Goal: Task Accomplishment & Management: Use online tool/utility

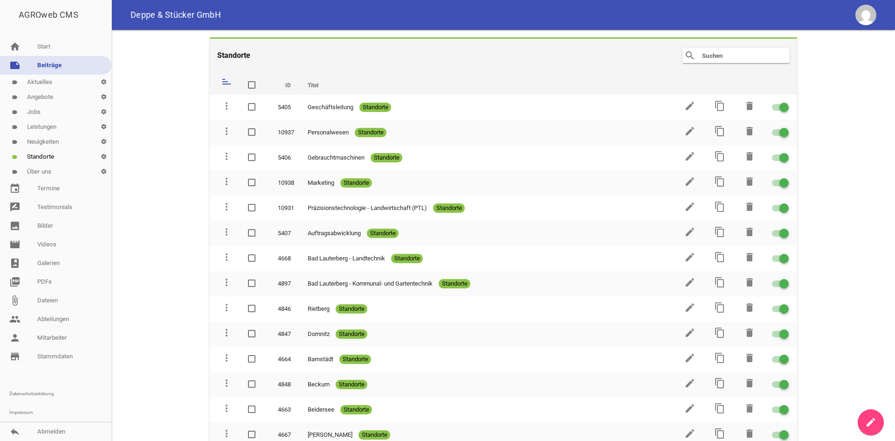
click at [40, 113] on link "label Jobs settings" at bounding box center [55, 111] width 111 height 15
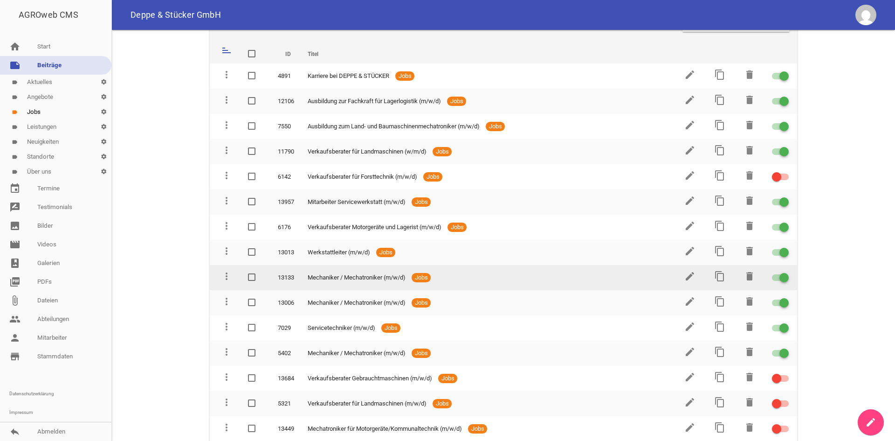
scroll to position [47, 0]
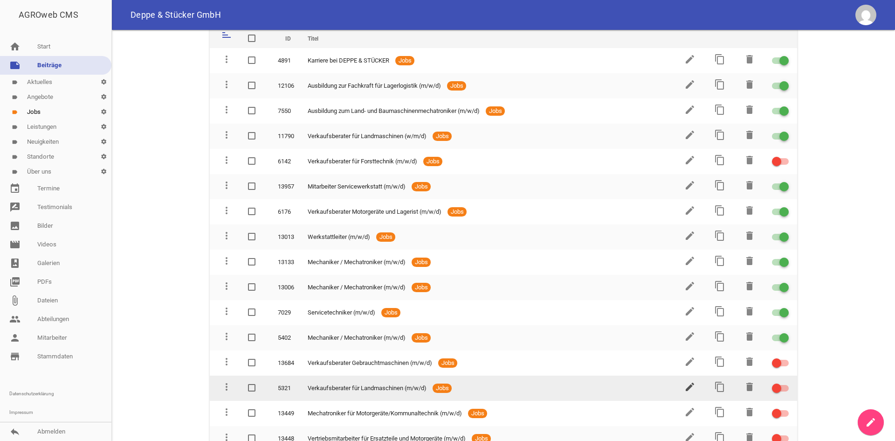
click at [687, 385] on icon "edit" at bounding box center [690, 386] width 11 height 11
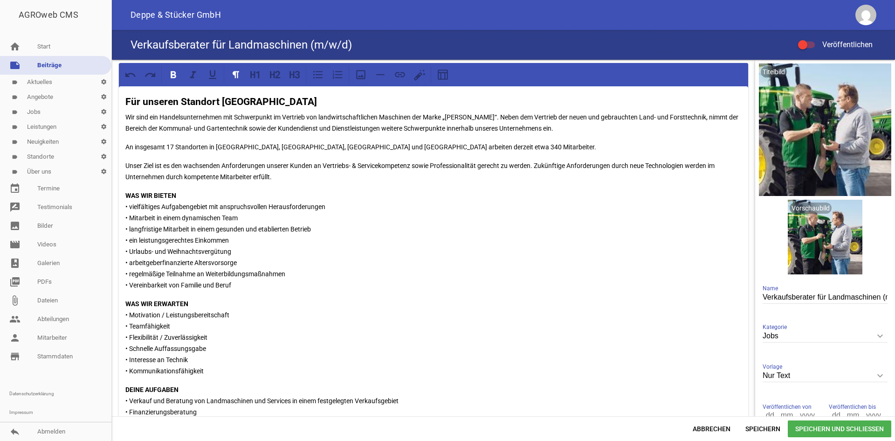
click at [175, 146] on p "An insgesamt 17 Standorten in [GEOGRAPHIC_DATA], [GEOGRAPHIC_DATA], [GEOGRAPHIC…" at bounding box center [433, 146] width 617 height 11
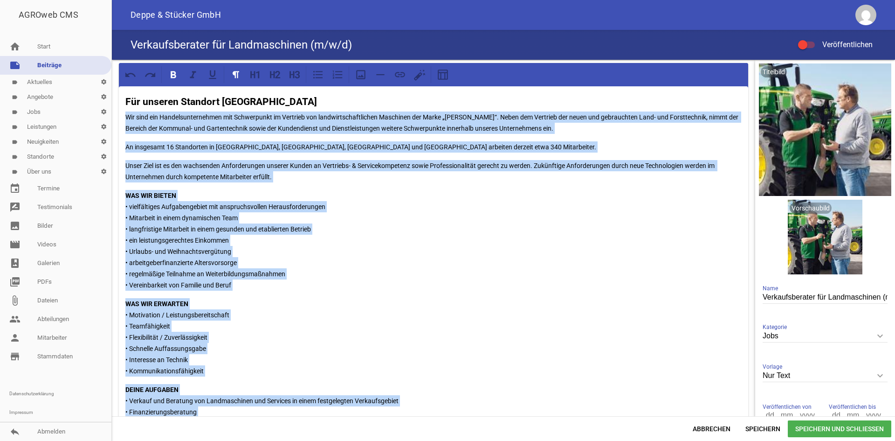
drag, startPoint x: 280, startPoint y: 373, endPoint x: 124, endPoint y: 116, distance: 300.5
click at [124, 116] on div "Für unseren Standort [GEOGRAPHIC_DATA] Wir sind ein Handelsunternehmen mit Schw…" at bounding box center [434, 363] width 630 height 554
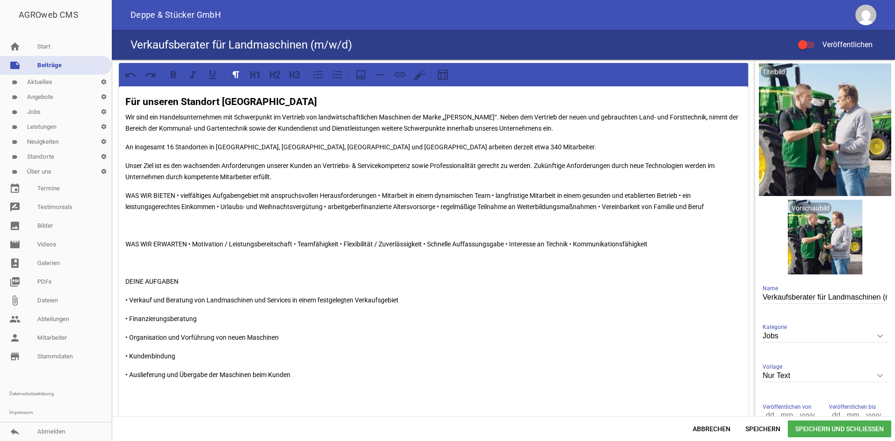
click at [177, 193] on p "WAS WIR BIETEN • vielfältiges Aufgabengebiet mit anspruchsvollen Herausforderun…" at bounding box center [433, 201] width 617 height 22
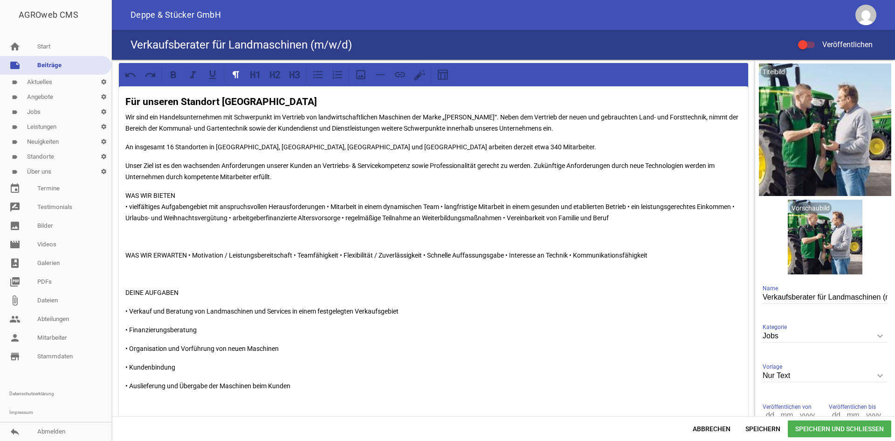
click at [328, 206] on p "WAS WIR BIETEN • vielfältiges Aufgabengebiet mit anspruchsvollen Herausforderun…" at bounding box center [433, 207] width 617 height 34
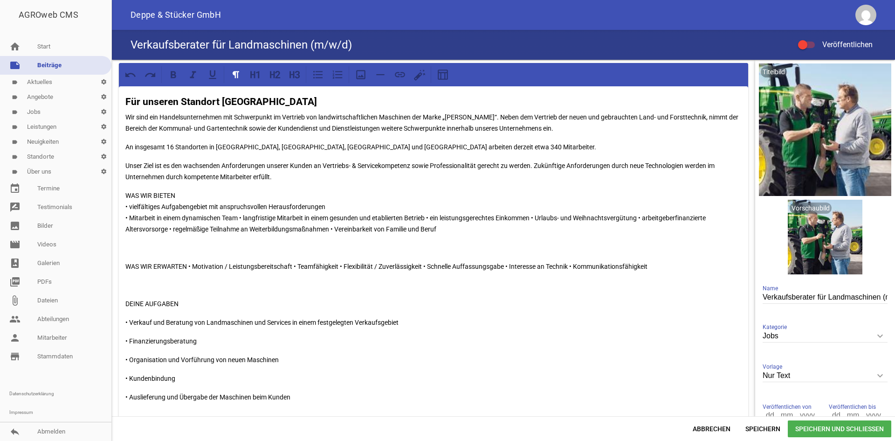
click at [241, 217] on p "WAS WIR BIETEN • vielfältiges Aufgabengebiet mit anspruchsvollen Herausforderun…" at bounding box center [433, 212] width 617 height 45
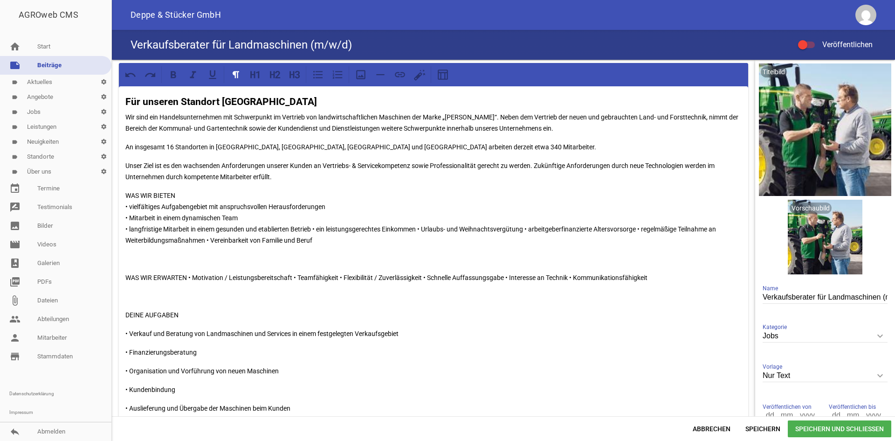
click at [314, 229] on p "WAS WIR BIETEN • vielfältiges Aufgabengebiet mit anspruchsvollen Herausforderun…" at bounding box center [433, 218] width 617 height 56
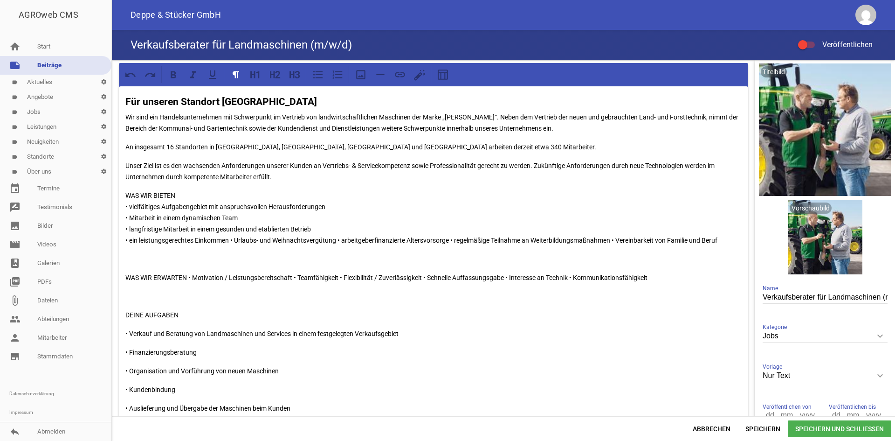
click at [233, 237] on p "WAS WIR BIETEN • vielfältiges Aufgabengebiet mit anspruchsvollen Herausforderun…" at bounding box center [433, 218] width 617 height 56
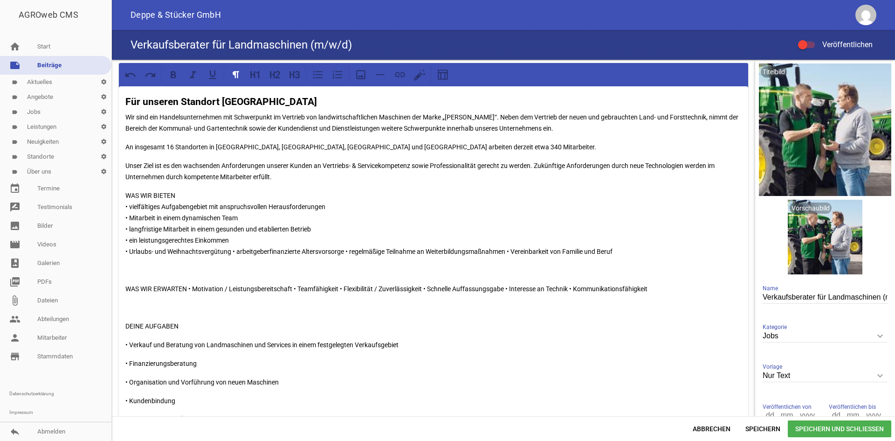
click at [232, 254] on p "WAS WIR BIETEN • vielfältiges Aufgabengebiet mit anspruchsvollen Herausforderun…" at bounding box center [433, 223] width 617 height 67
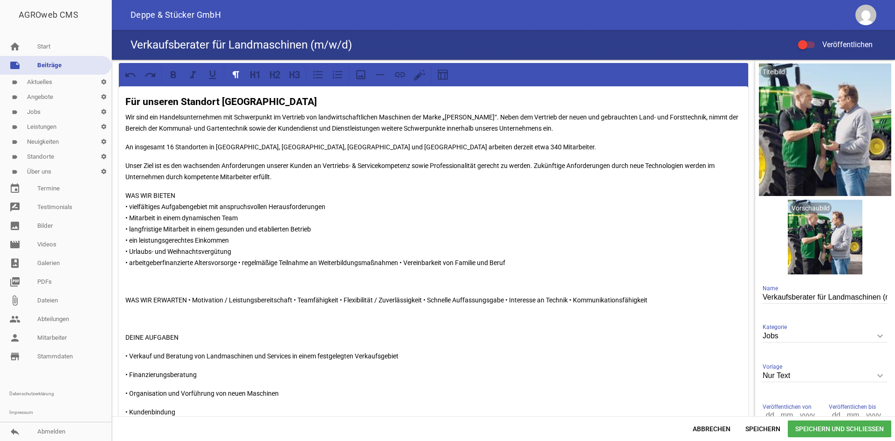
click at [240, 263] on p "WAS WIR BIETEN • vielfältiges Aufgabengebiet mit anspruchsvollen Herausforderun…" at bounding box center [433, 229] width 617 height 78
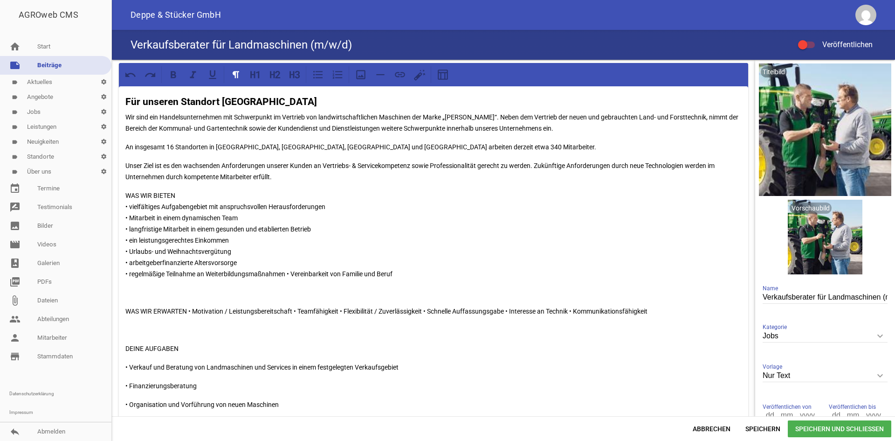
click at [288, 272] on p "WAS WIR BIETEN • vielfältiges Aufgabengebiet mit anspruchsvollen Herausforderun…" at bounding box center [433, 235] width 617 height 90
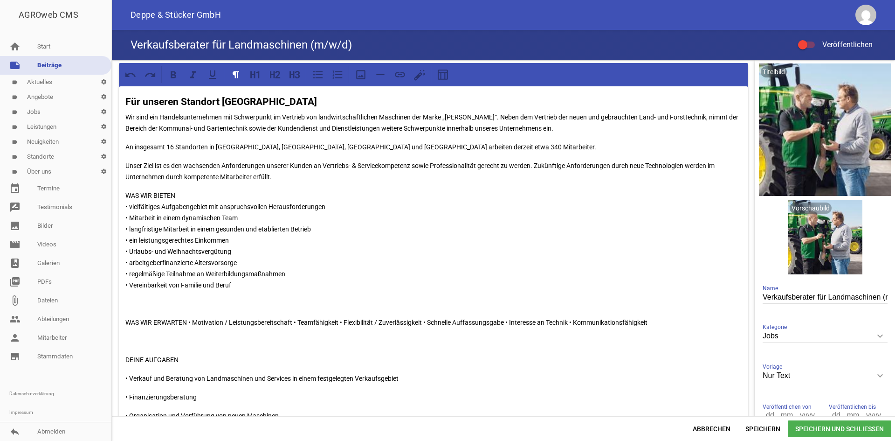
click at [145, 303] on p at bounding box center [433, 303] width 617 height 11
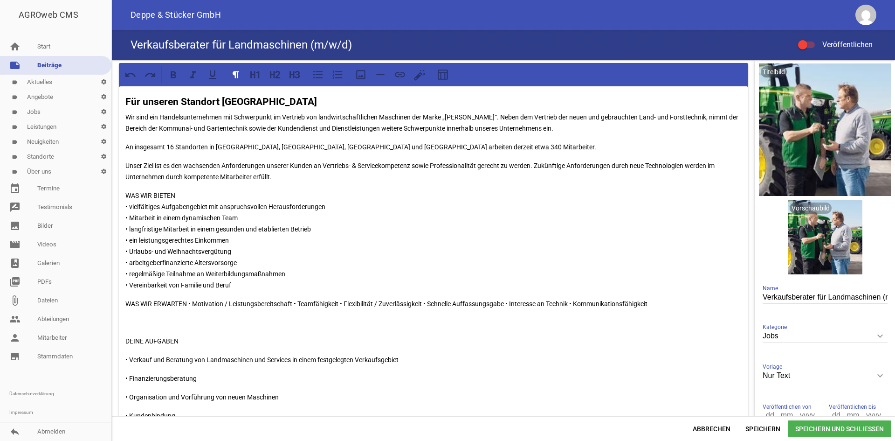
click at [188, 300] on p "WAS WIR ERWARTEN • Motivation / Leistungsbereitschaft • Teamfähigkeit • Flexibi…" at bounding box center [433, 303] width 617 height 11
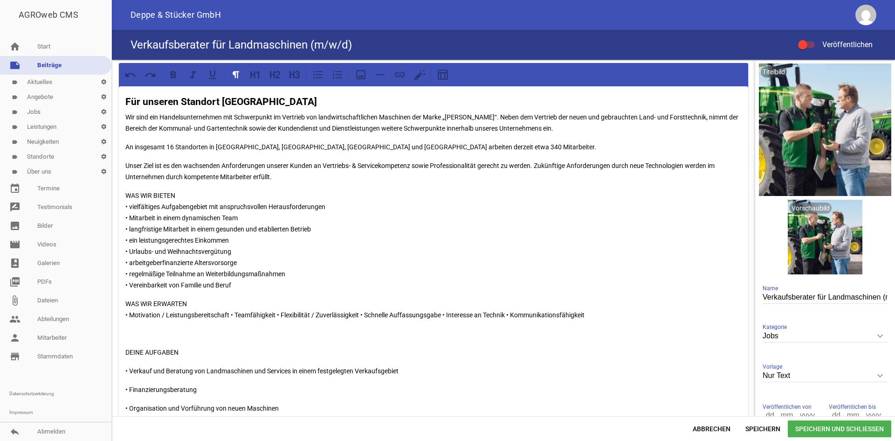
click at [231, 315] on p "WAS WIR ERWARTEN • Motivation / Leistungsbereitschaft • Teamfähigkeit • Flexibi…" at bounding box center [433, 309] width 617 height 22
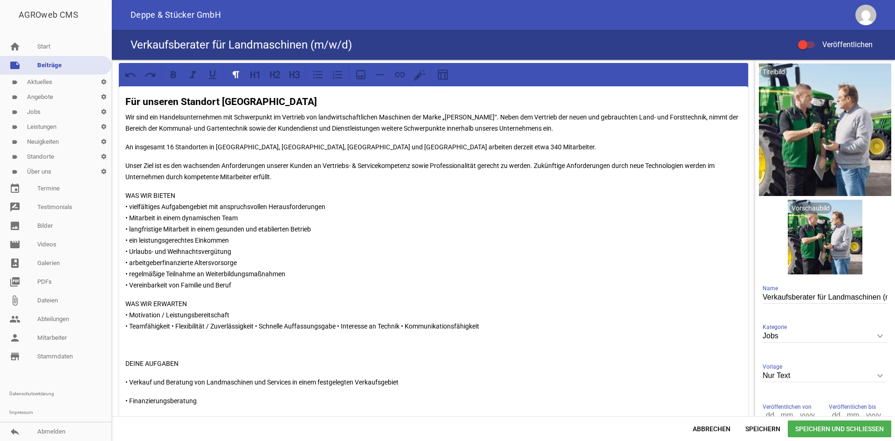
click at [173, 326] on p "WAS WIR ERWARTEN • Motivation / Leistungsbereitschaft • Teamfähigkeit • Flexibi…" at bounding box center [433, 315] width 617 height 34
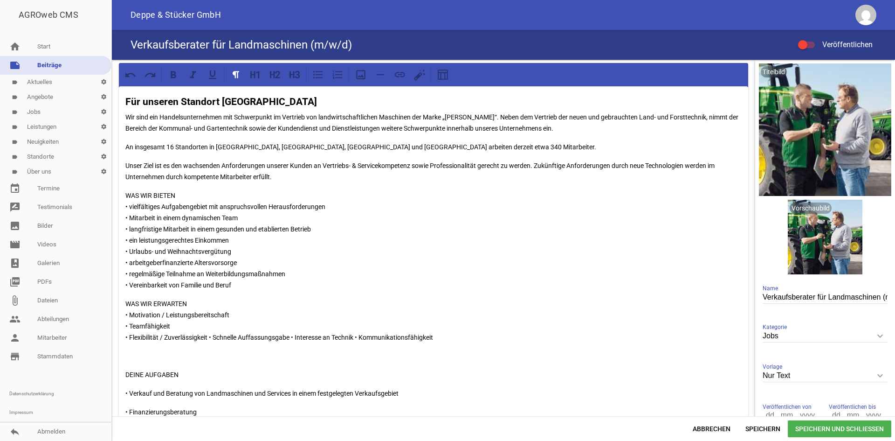
click at [211, 335] on p "WAS WIR ERWARTEN • Motivation / Leistungsbereitschaft • Teamfähigkeit • Flexibi…" at bounding box center [433, 320] width 617 height 45
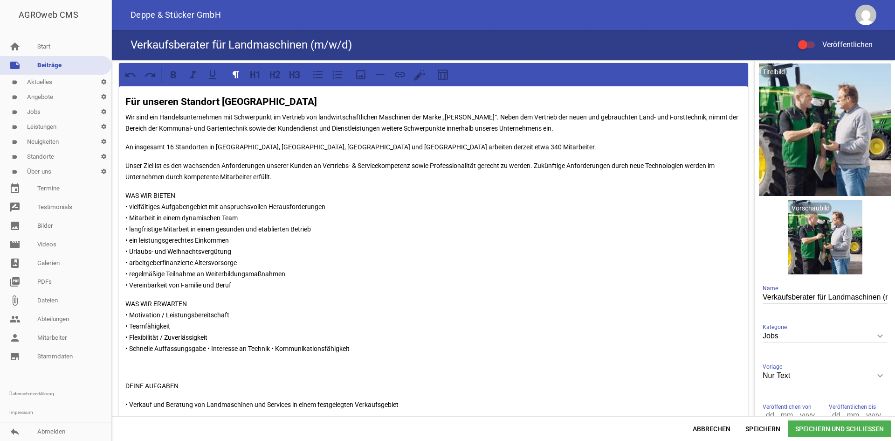
click at [208, 349] on p "WAS WIR ERWARTEN • Motivation / Leistungsbereitschaft • Teamfähigkeit • Flexibi…" at bounding box center [433, 326] width 617 height 56
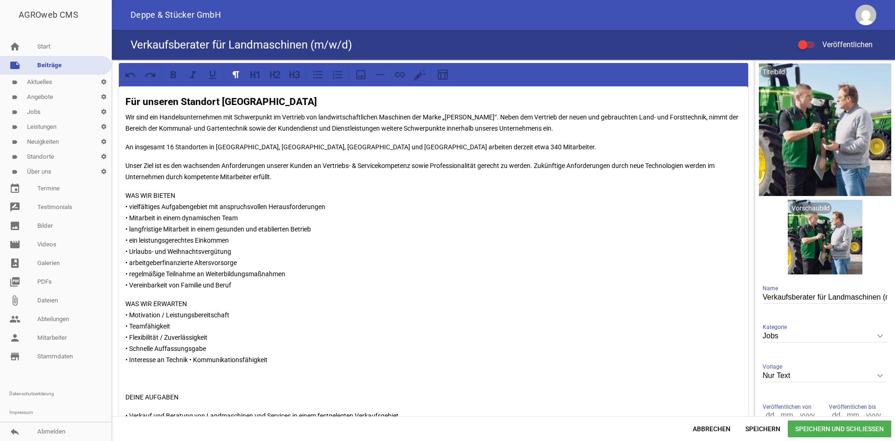
click at [191, 359] on p "WAS WIR ERWARTEN • Motivation / Leistungsbereitschaft • Teamfähigkeit • Flexibi…" at bounding box center [433, 331] width 617 height 67
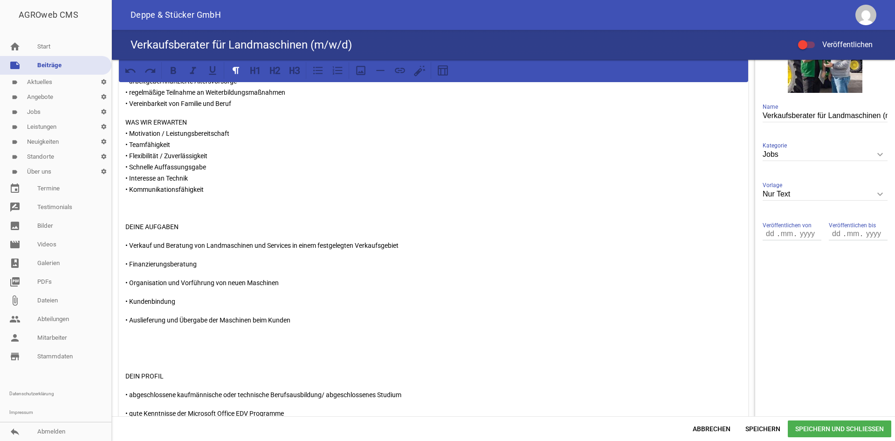
scroll to position [187, 0]
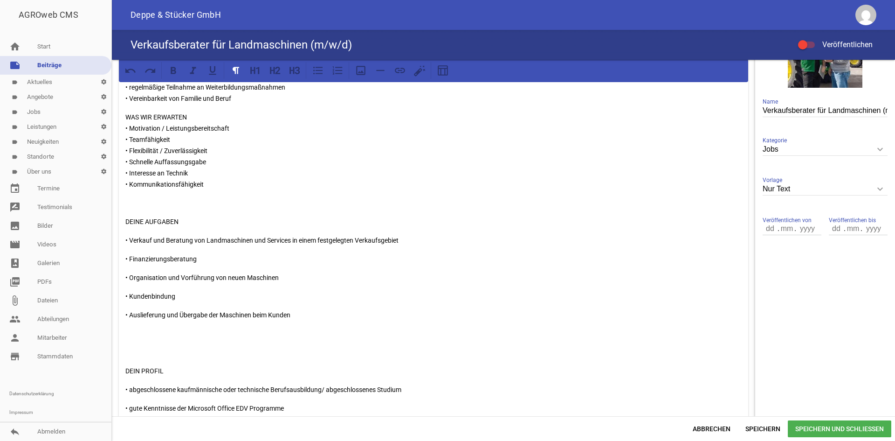
click at [153, 203] on p at bounding box center [433, 202] width 617 height 11
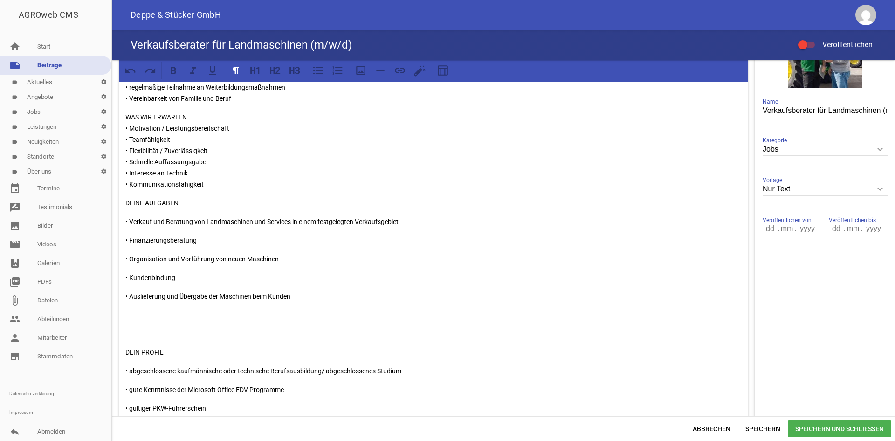
click at [125, 215] on div "Für unseren Standort [GEOGRAPHIC_DATA] Wir sind ein Handelsunternehmen mit Schw…" at bounding box center [434, 210] width 630 height 621
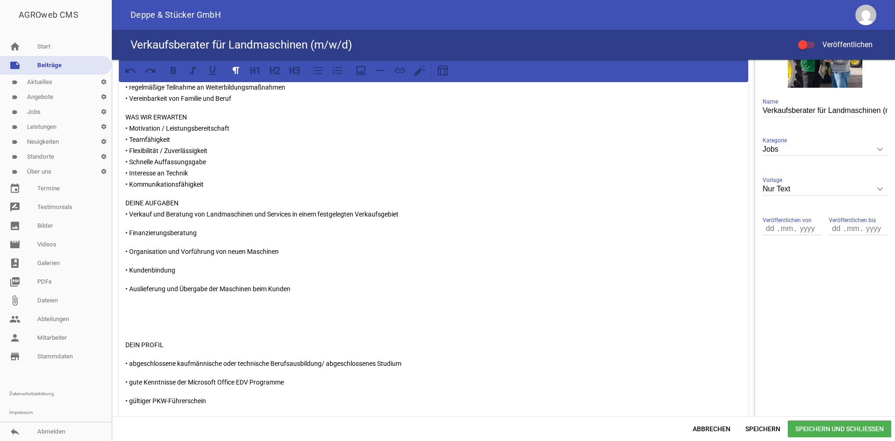
click at [125, 234] on div "Für unseren Standort [GEOGRAPHIC_DATA] Wir sind ein Handelsunternehmen mit Schw…" at bounding box center [434, 207] width 630 height 614
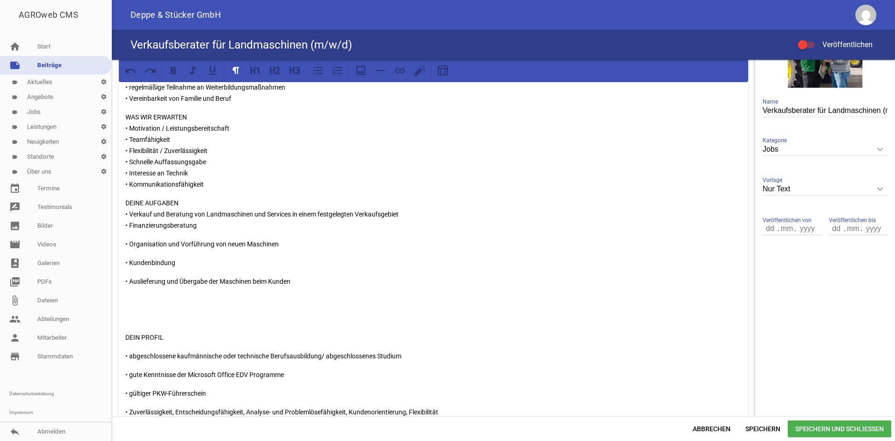
click at [126, 243] on p "• Organisation und Vorführung von neuen Maschinen" at bounding box center [433, 243] width 617 height 11
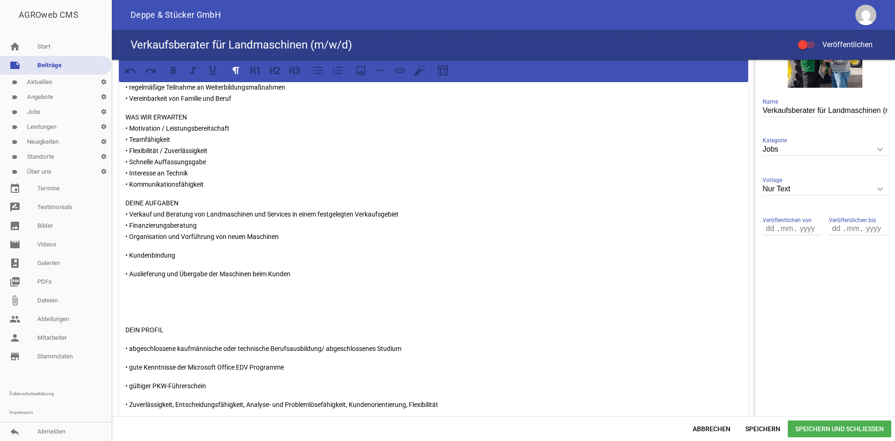
drag, startPoint x: 125, startPoint y: 251, endPoint x: 147, endPoint y: 259, distance: 23.9
click at [125, 251] on div "Für unseren Standort [GEOGRAPHIC_DATA] Wir sind ein Handelsunternehmen mit Schw…" at bounding box center [434, 199] width 630 height 599
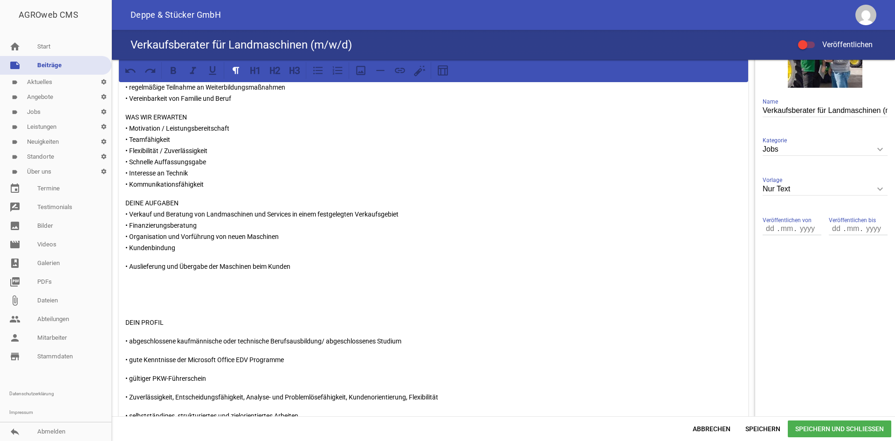
click at [125, 264] on p "• Auslieferung und Übergabe der Maschinen beim Kunden" at bounding box center [433, 266] width 617 height 11
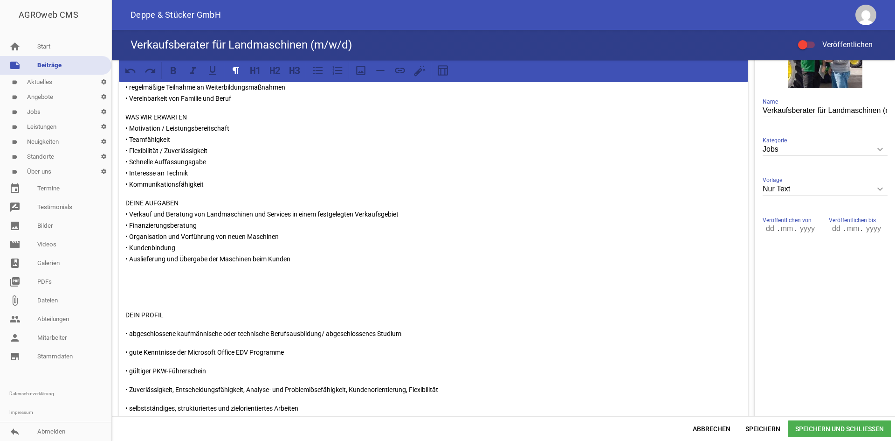
click at [153, 294] on p at bounding box center [433, 296] width 617 height 11
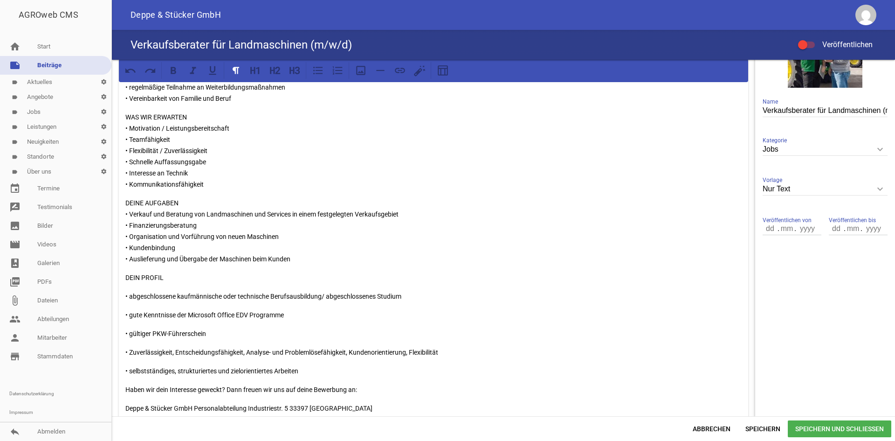
click at [125, 296] on div "Für unseren Standort [GEOGRAPHIC_DATA] Wir sind ein Handelsunternehmen mit Schw…" at bounding box center [434, 173] width 630 height 547
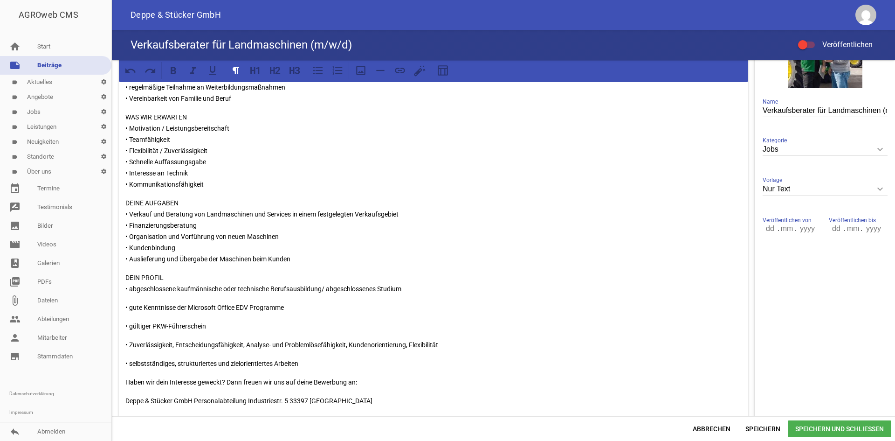
click at [126, 309] on p "• gute Kenntnisse der Microsoft Office EDV Programme" at bounding box center [433, 307] width 617 height 11
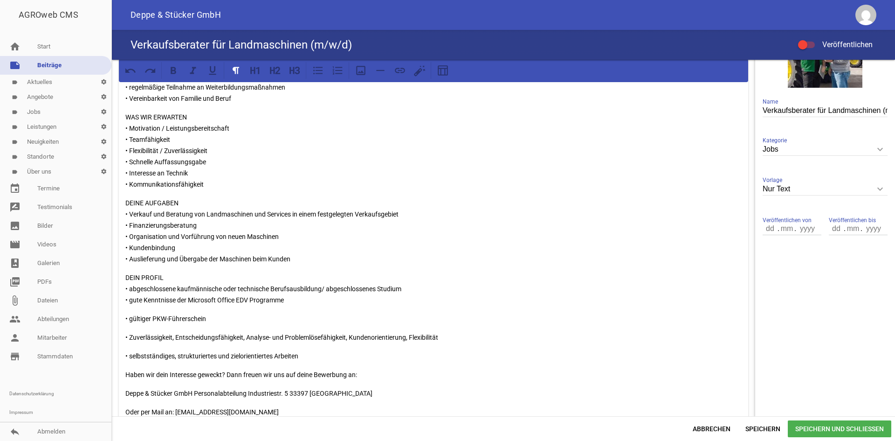
click at [123, 317] on div "Für unseren Standort [GEOGRAPHIC_DATA] Wir sind ein Handelsunternehmen mit Schw…" at bounding box center [434, 166] width 630 height 532
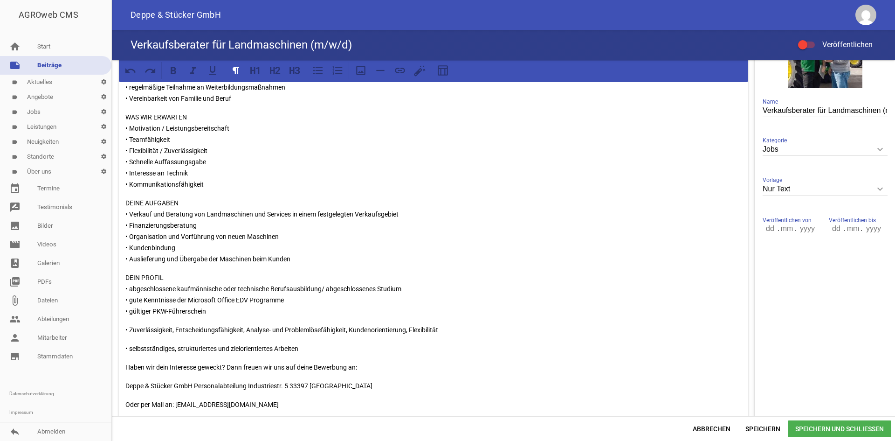
click at [125, 329] on div "Für unseren Standort [GEOGRAPHIC_DATA] Wir sind ein Handelsunternehmen mit Schw…" at bounding box center [434, 162] width 630 height 524
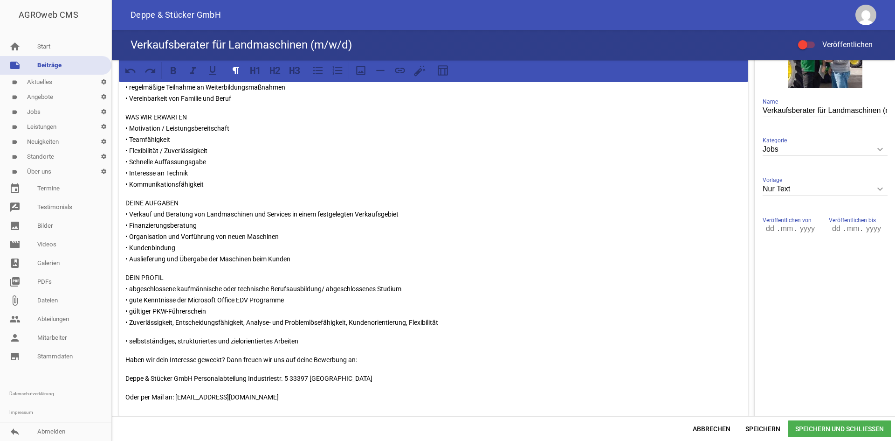
click at [124, 338] on div "Für unseren Standort [GEOGRAPHIC_DATA] Wir sind ein Handelsunternehmen mit Schw…" at bounding box center [434, 158] width 630 height 517
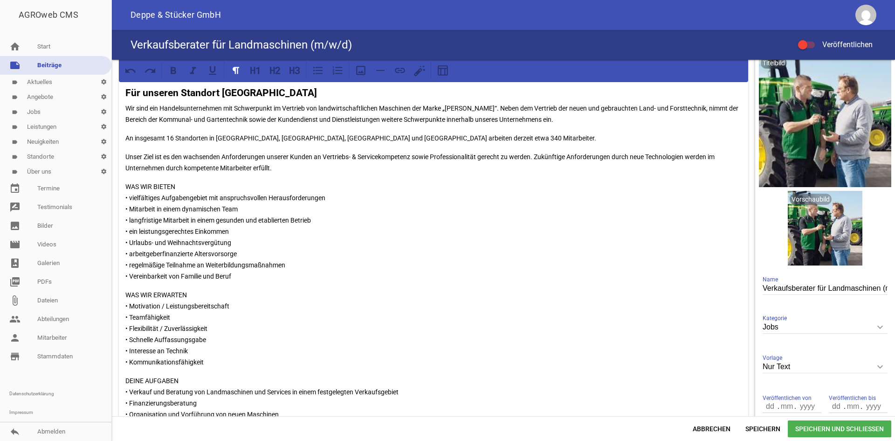
scroll to position [0, 0]
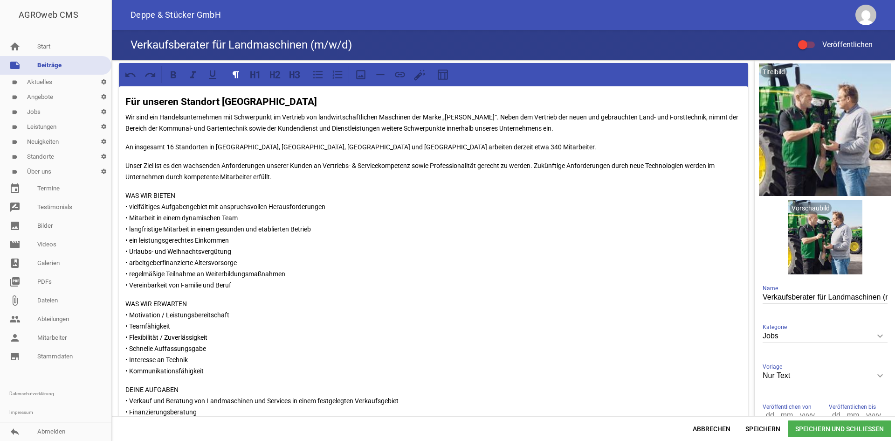
drag, startPoint x: 178, startPoint y: 193, endPoint x: 126, endPoint y: 194, distance: 51.3
click at [126, 194] on p "WAS WIR BIETEN • vielfältiges Aufgabengebiet mit anspruchsvollen Herausforderun…" at bounding box center [433, 240] width 617 height 101
click at [174, 75] on icon at bounding box center [174, 74] width 6 height 7
drag, startPoint x: 197, startPoint y: 301, endPoint x: 127, endPoint y: 300, distance: 70.0
click at [127, 300] on p "WAS WIR ERWARTEN • Motivation / Leistungsbereitschaft • Teamfähigkeit • Flexibi…" at bounding box center [433, 337] width 617 height 78
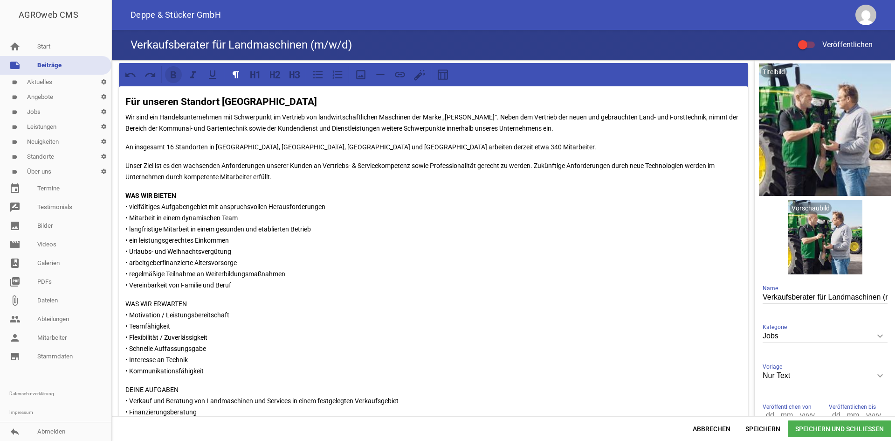
click at [175, 78] on icon at bounding box center [173, 75] width 12 height 12
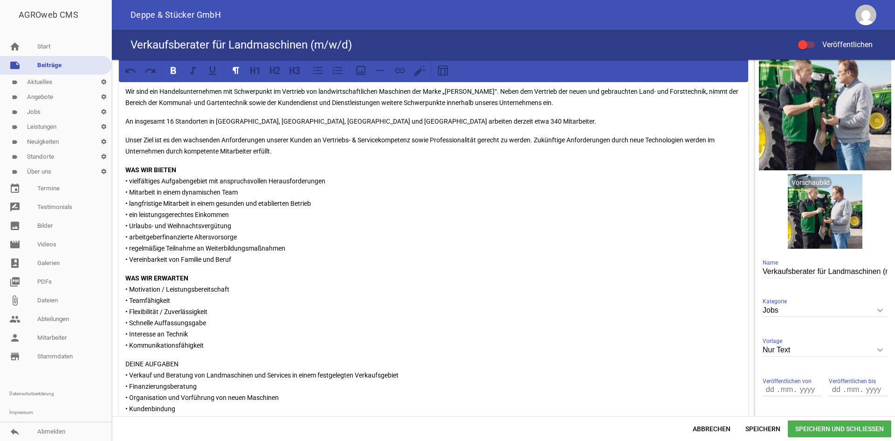
scroll to position [93, 0]
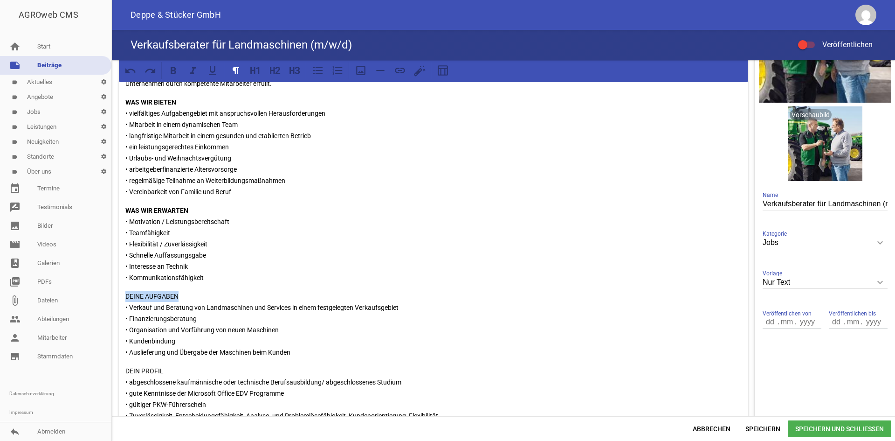
drag, startPoint x: 185, startPoint y: 294, endPoint x: 126, endPoint y: 295, distance: 59.2
click at [126, 295] on p "DEINE AUFGABEN • Verkauf und Beratung von Landmaschinen und Services in einem f…" at bounding box center [433, 324] width 617 height 67
click at [176, 72] on icon at bounding box center [173, 70] width 12 height 12
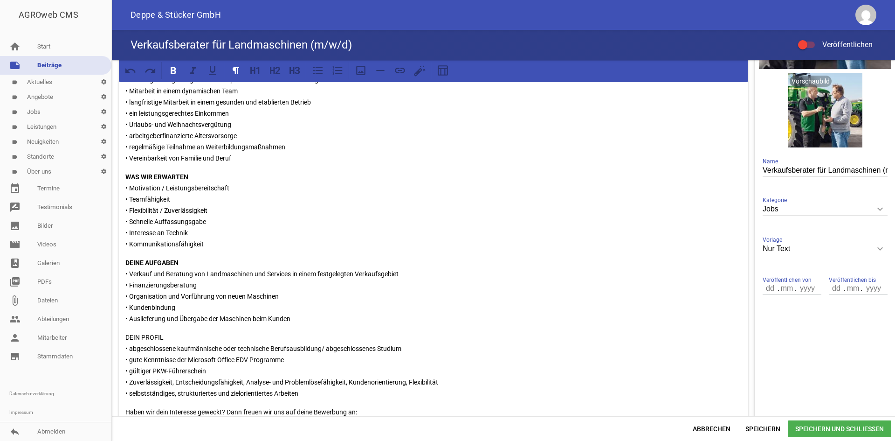
scroll to position [187, 0]
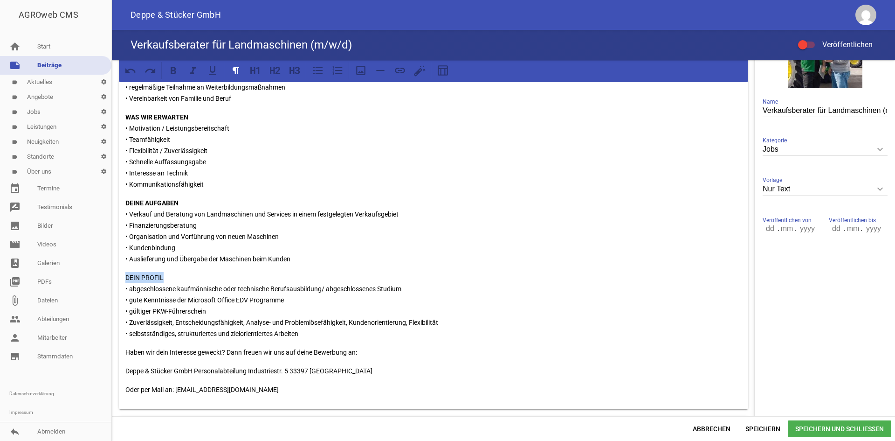
drag, startPoint x: 162, startPoint y: 277, endPoint x: 126, endPoint y: 277, distance: 35.9
click at [126, 277] on p "DEIN PROFIL • abgeschlossene kaufmännische oder technische Berufsausbildung/ ab…" at bounding box center [433, 305] width 617 height 67
click at [176, 71] on icon at bounding box center [173, 70] width 12 height 12
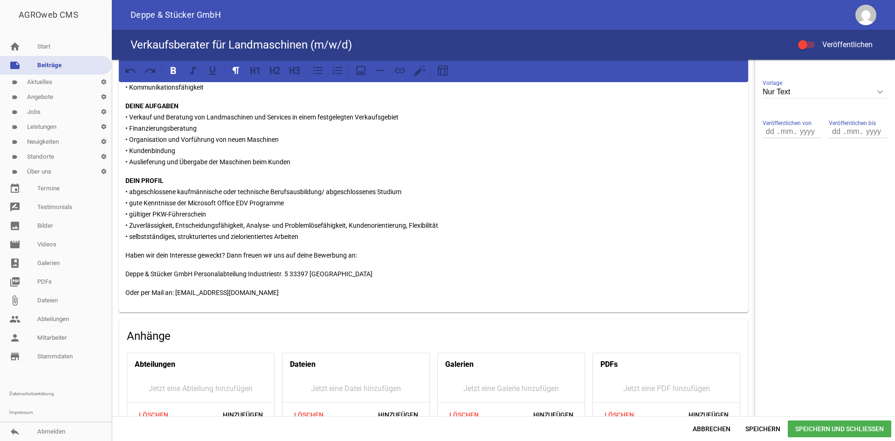
scroll to position [233, 0]
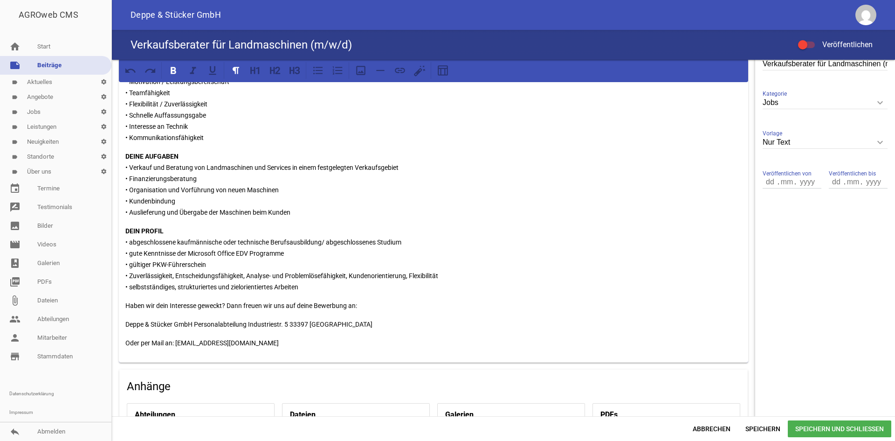
click at [226, 305] on p "Haben wir dein Interesse geweckt? Dann freuen wir uns auf deine Bewerbung an:" at bounding box center [433, 305] width 617 height 11
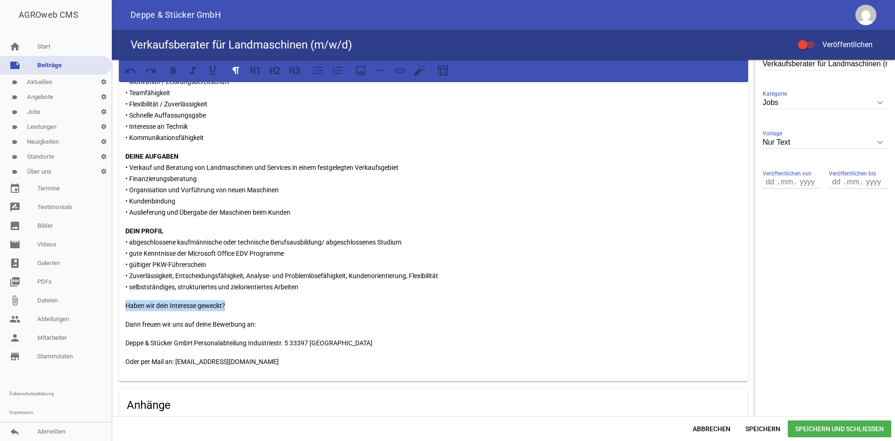
drag, startPoint x: 226, startPoint y: 304, endPoint x: 125, endPoint y: 303, distance: 101.7
click at [125, 303] on div "Für unseren Standort [GEOGRAPHIC_DATA] Wir sind ein Handelsunternehmen mit Schw…" at bounding box center [434, 117] width 630 height 528
click at [178, 75] on icon at bounding box center [173, 70] width 12 height 12
click at [195, 340] on p "Deppe & Stücker GmbH Personalabteilung Industriestr. 5 33397 [GEOGRAPHIC_DATA]" at bounding box center [433, 342] width 617 height 11
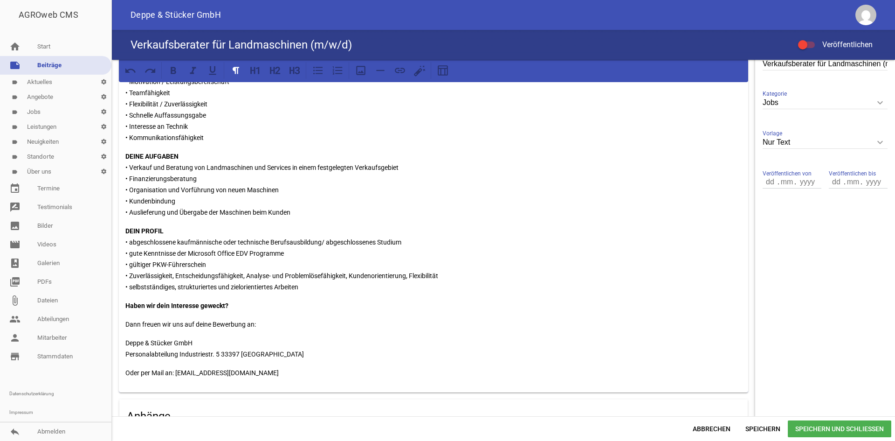
click at [180, 354] on p "Deppe & Stücker GmbH Personalabteilung Industriestr. 5 33397 [GEOGRAPHIC_DATA]" at bounding box center [433, 348] width 617 height 22
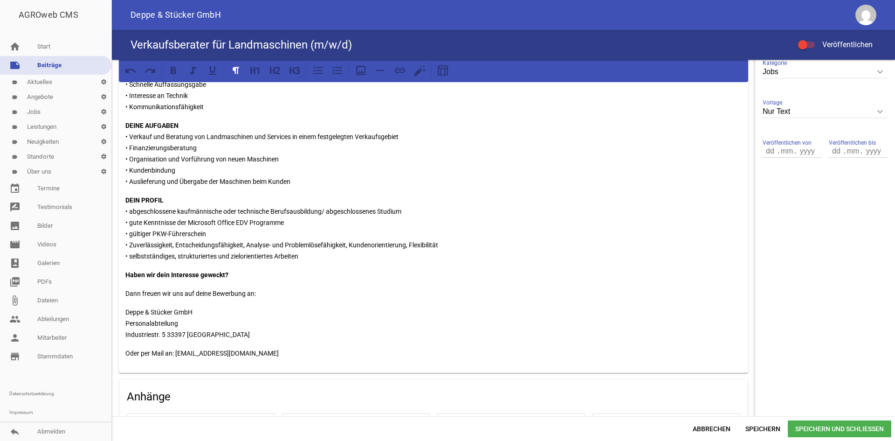
scroll to position [280, 0]
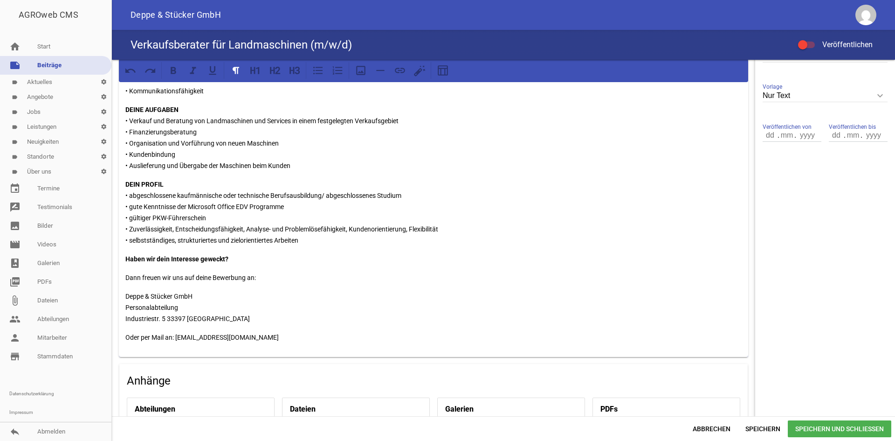
click at [168, 316] on p "Deppe & Stücker GmbH Personalabteilung Industriestr. 5 33397 [GEOGRAPHIC_DATA]" at bounding box center [433, 308] width 617 height 34
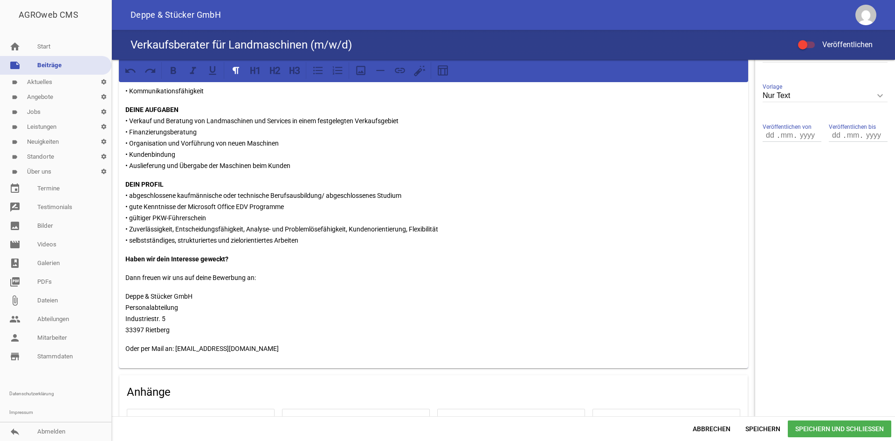
scroll to position [326, 0]
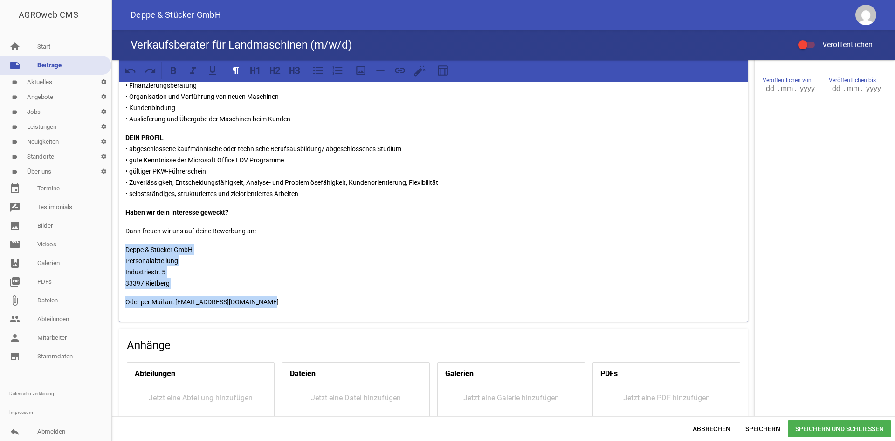
drag, startPoint x: 274, startPoint y: 301, endPoint x: 125, endPoint y: 248, distance: 157.6
click at [125, 248] on div "Für unseren Standort [GEOGRAPHIC_DATA] Wir sind ein Handelsunternehmen mit Schw…" at bounding box center [434, 41] width 630 height 562
click at [179, 71] on icon at bounding box center [173, 70] width 12 height 12
click at [252, 263] on p "Deppe & Stücker GmbH Personalabteilung Industriestr. 5 33397 [GEOGRAPHIC_DATA]" at bounding box center [433, 266] width 617 height 45
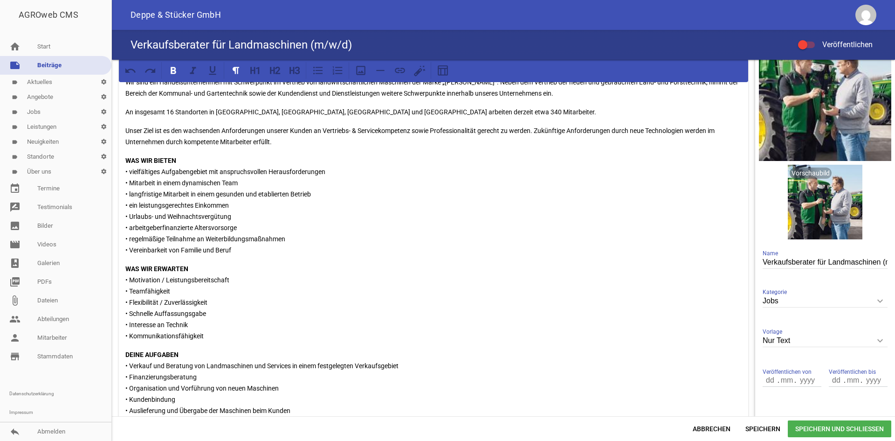
scroll to position [0, 0]
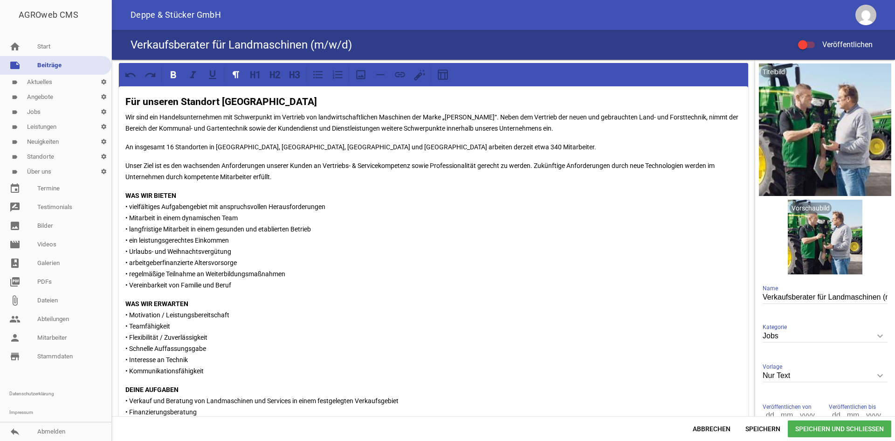
click at [806, 49] on label "Veröffentlichen" at bounding box center [835, 44] width 75 height 11
click at [812, 39] on input "Veröffentlichen" at bounding box center [812, 39] width 0 height 0
click at [827, 424] on span "Speichern und Schließen" at bounding box center [840, 428] width 104 height 17
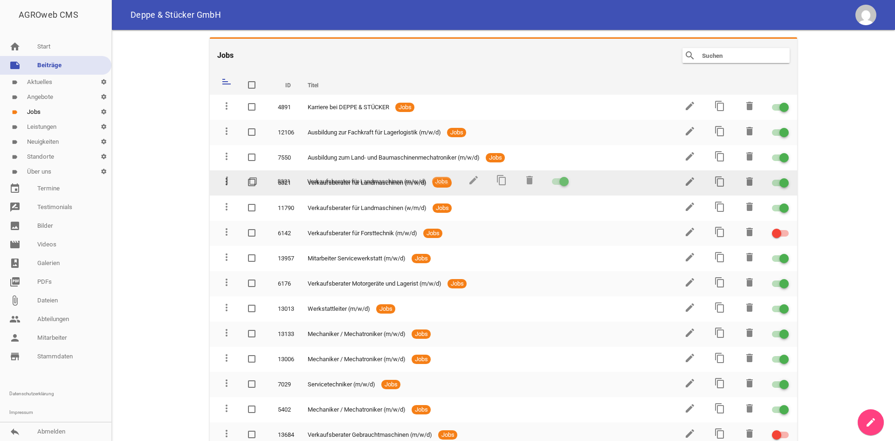
drag, startPoint x: 222, startPoint y: 342, endPoint x: 223, endPoint y: 182, distance: 160.0
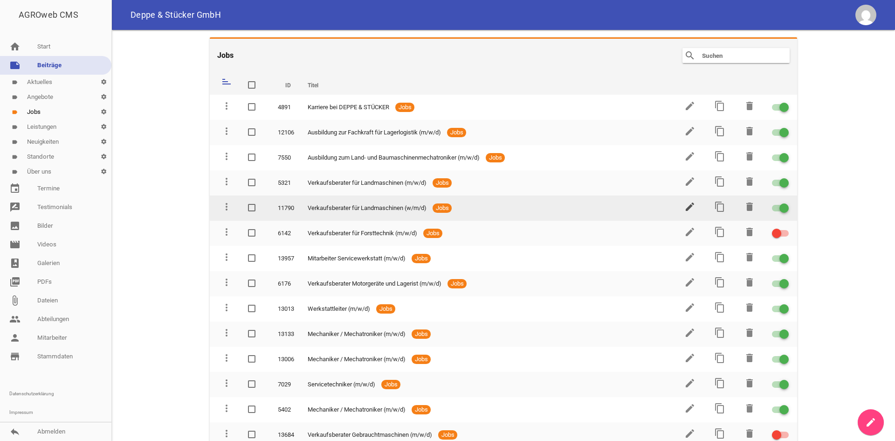
click at [687, 208] on icon "edit" at bounding box center [690, 206] width 11 height 11
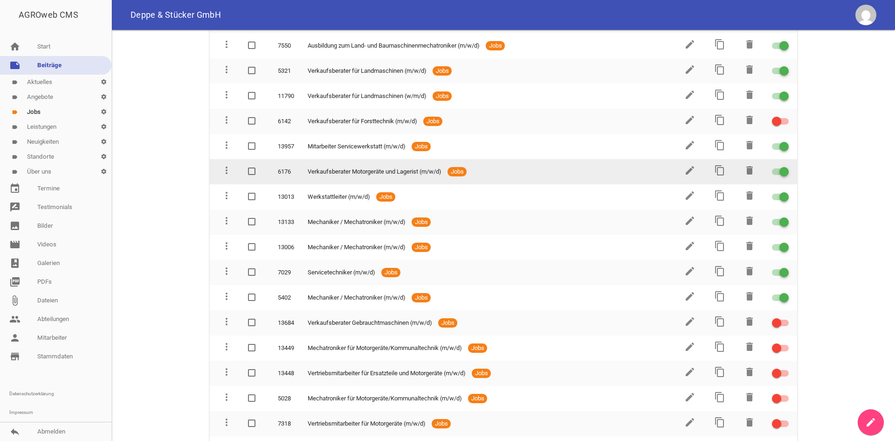
scroll to position [47, 0]
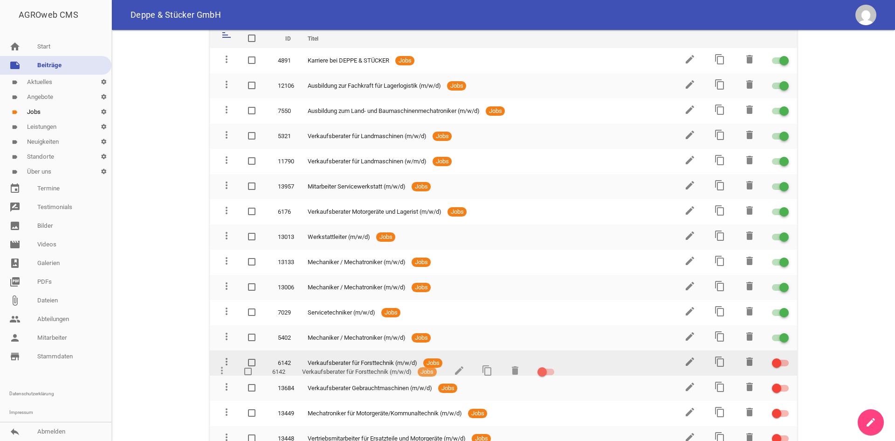
drag, startPoint x: 223, startPoint y: 186, endPoint x: 218, endPoint y: 369, distance: 183.4
